Goal: Find specific page/section: Find specific page/section

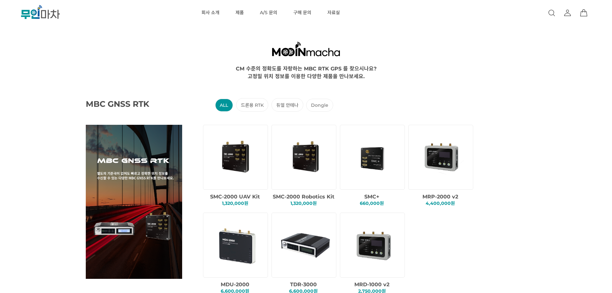
click at [237, 163] on img at bounding box center [236, 157] width 55 height 55
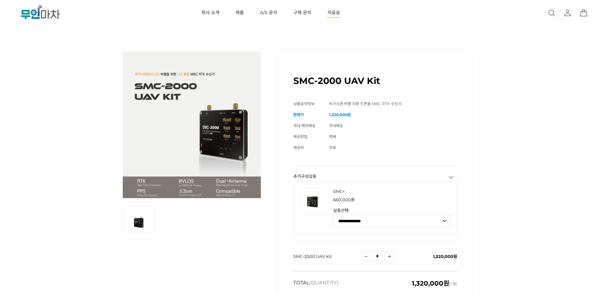
click at [331, 13] on link "자료실" at bounding box center [333, 13] width 13 height 26
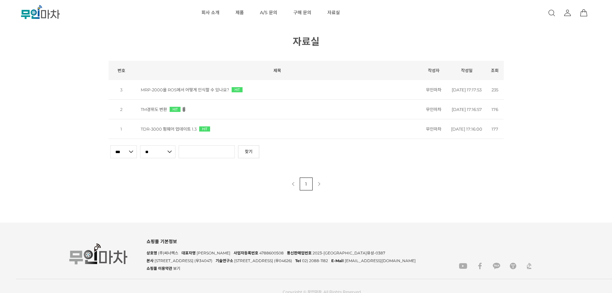
drag, startPoint x: 209, startPoint y: 216, endPoint x: 208, endPoint y: 222, distance: 6.2
click at [208, 222] on div ".cls-1 { fill: url(#linear-gradient-2); } .cls-2 { fill: url(#linear-gradient-6…" at bounding box center [306, 150] width 612 height 301
